Goal: Information Seeking & Learning: Learn about a topic

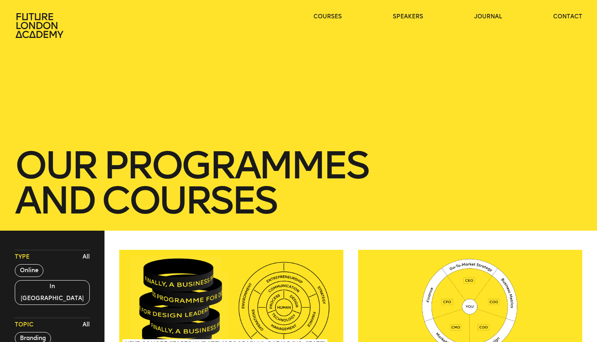
click at [335, 17] on link "courses" at bounding box center [327, 17] width 28 height 8
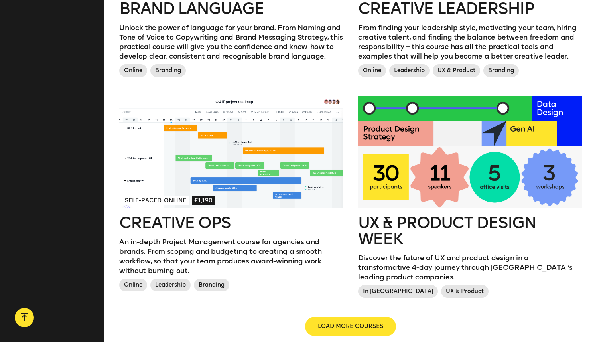
scroll to position [822, 0]
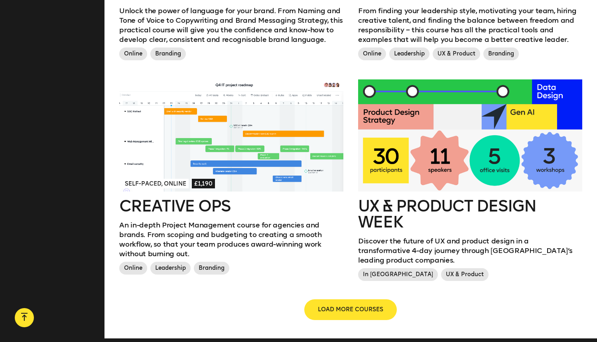
click at [366, 305] on span "LOAD MORE COURSES" at bounding box center [350, 309] width 65 height 8
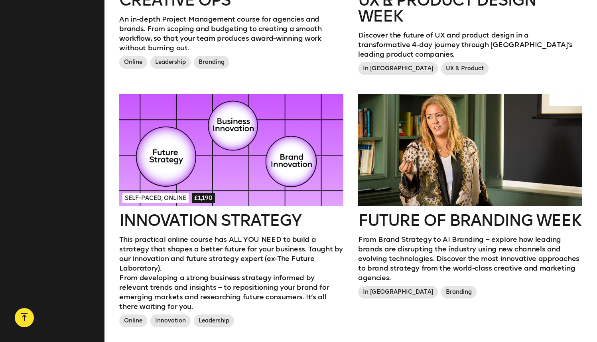
scroll to position [1029, 0]
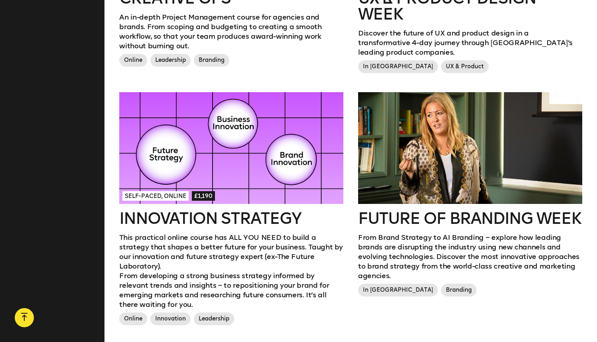
click at [296, 136] on div at bounding box center [231, 148] width 224 height 112
